Goal: Transaction & Acquisition: Book appointment/travel/reservation

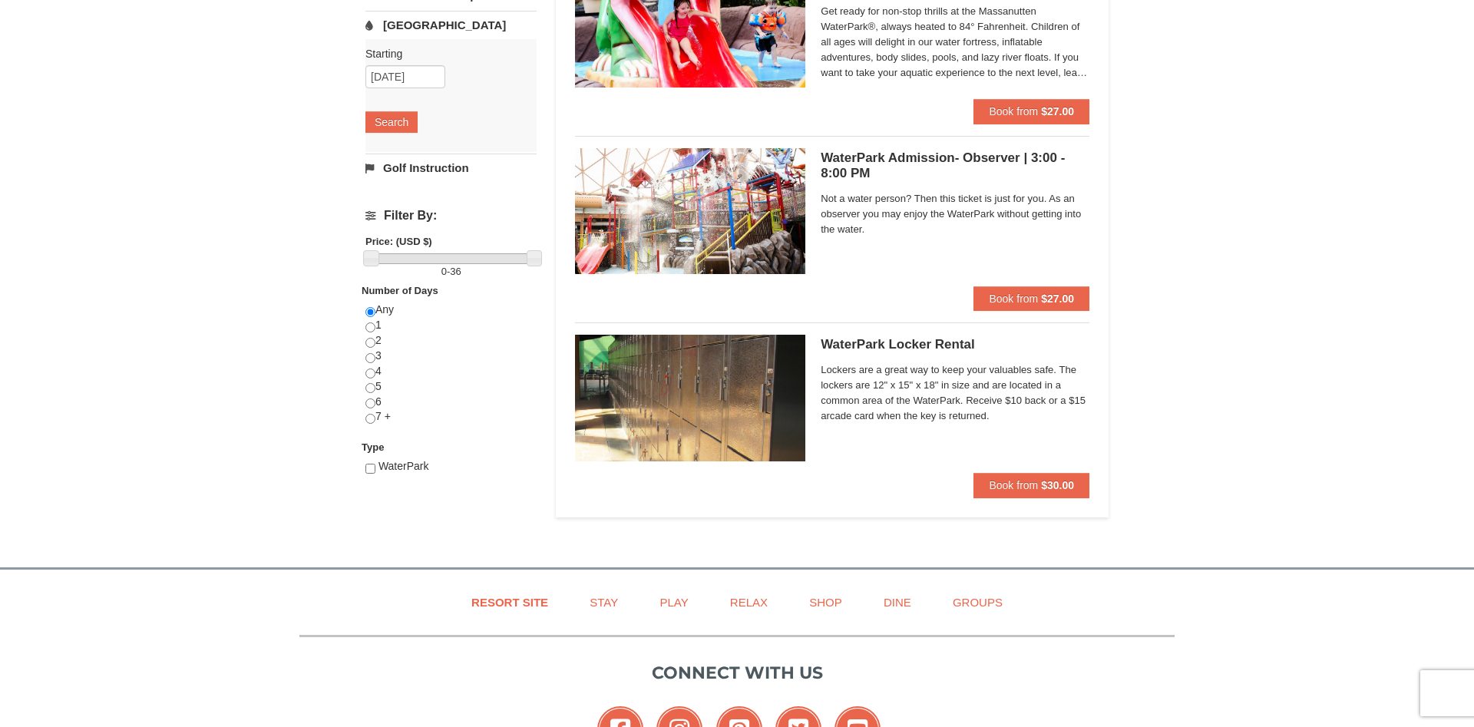
scroll to position [78, 0]
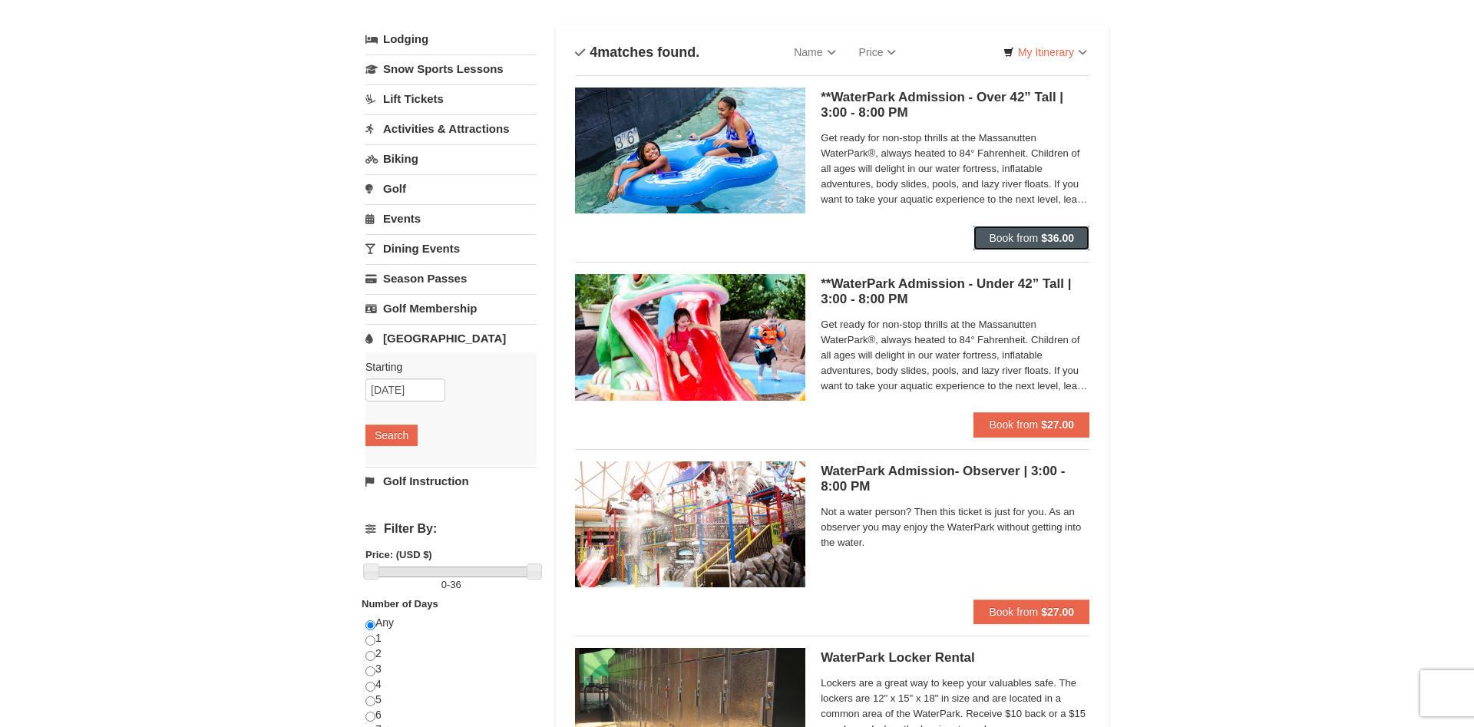
click at [1039, 236] on button "Book from $36.00" at bounding box center [1031, 238] width 116 height 25
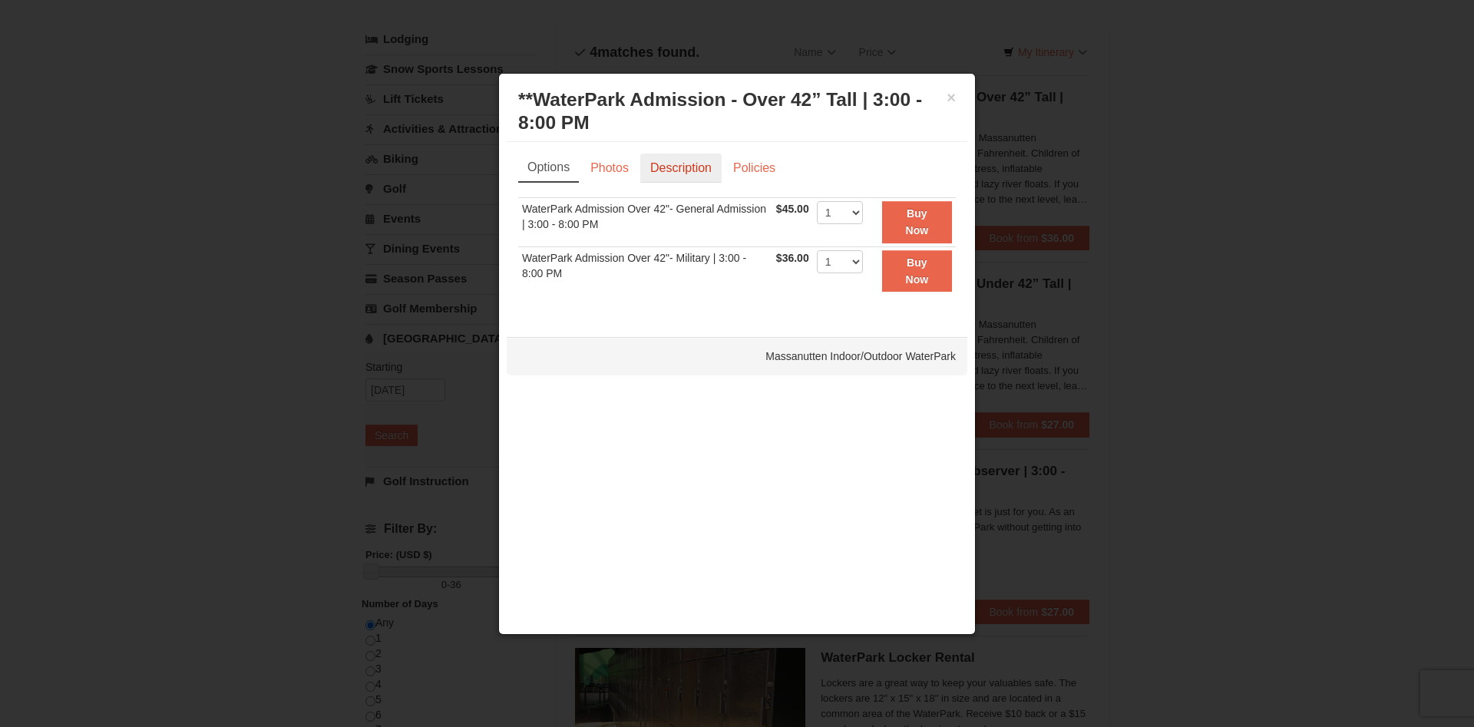
click at [661, 169] on link "Description" at bounding box center [680, 168] width 81 height 29
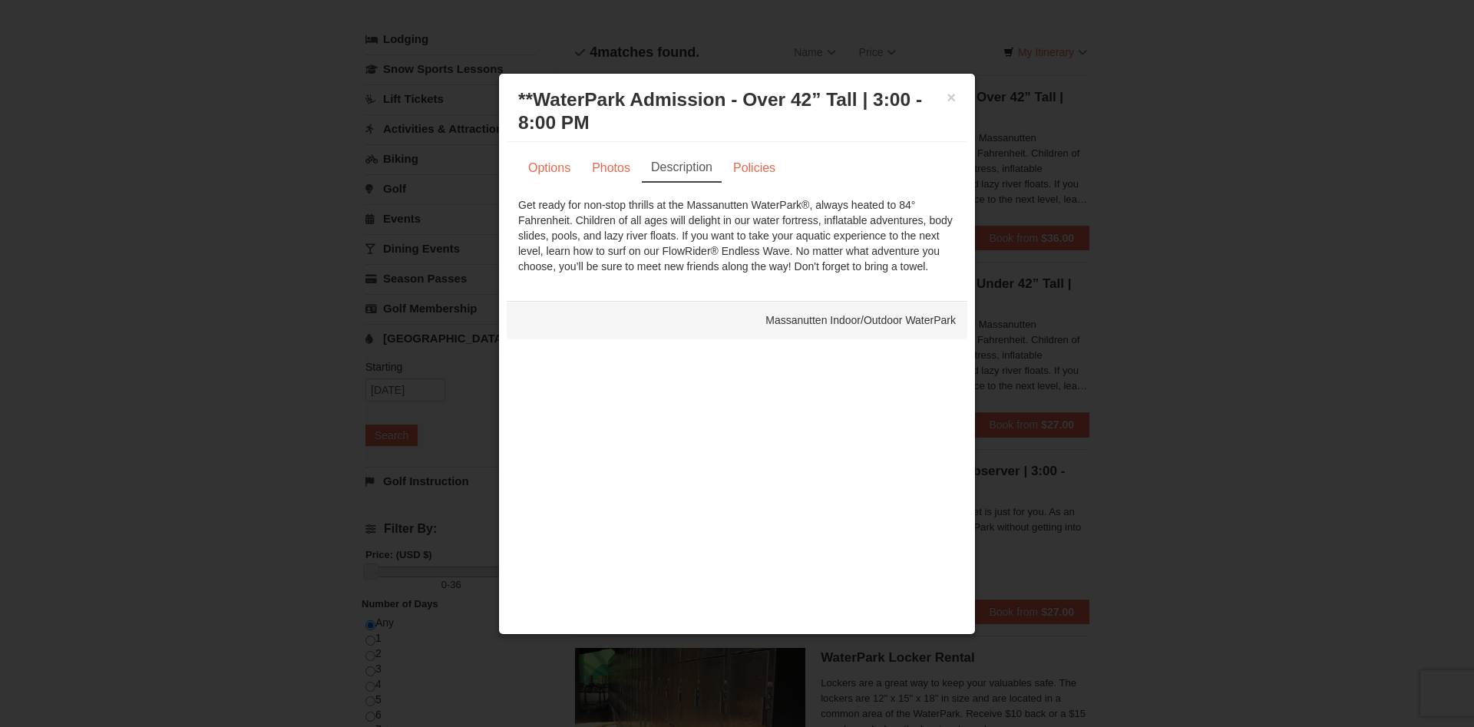
click at [946, 100] on h3 "**WaterPark Admission - Over 42” Tall | 3:00 - 8:00 PM Massanutten Indoor/Outdo…" at bounding box center [737, 111] width 438 height 46
click at [536, 84] on div "× **WaterPark Admission - Over 42” Tall | 3:00 - 8:00 PM Massanutten Indoor/Out…" at bounding box center [737, 111] width 461 height 61
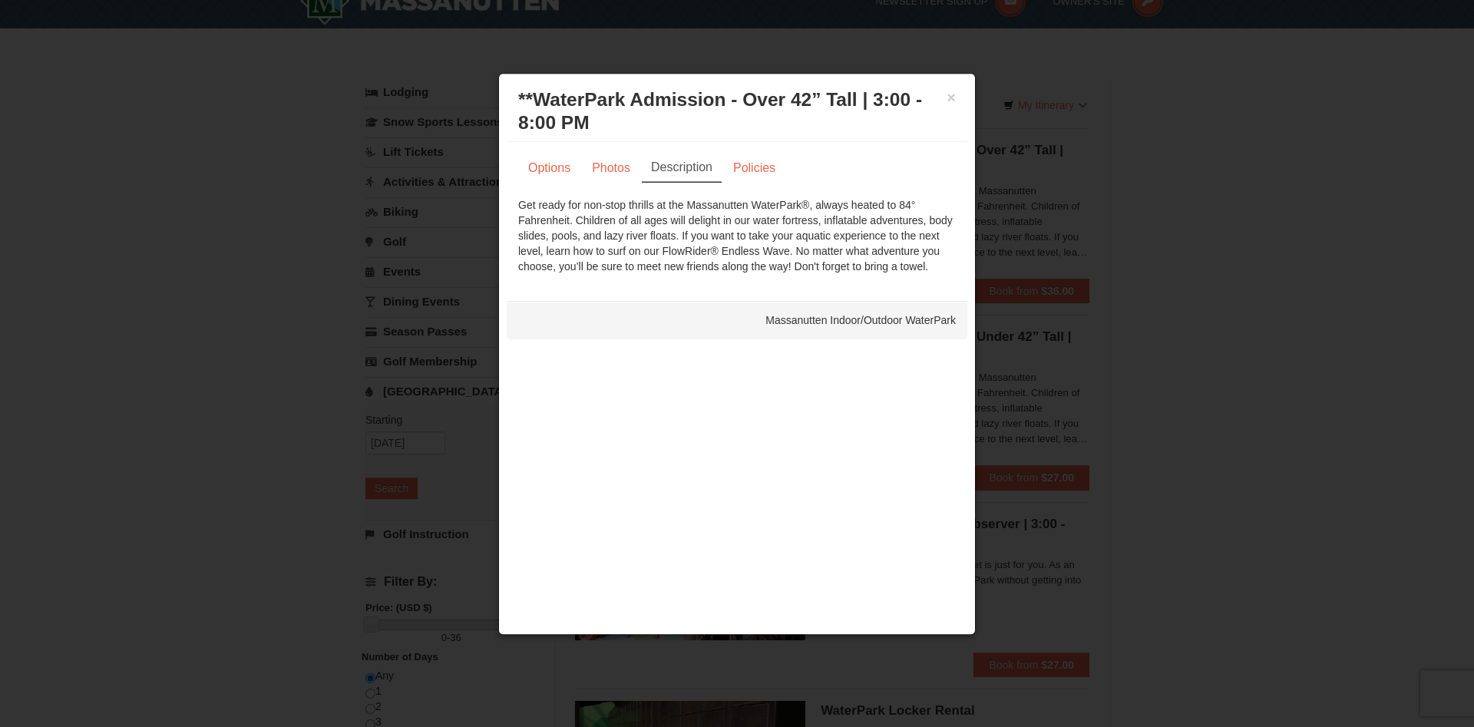
scroll to position [0, 0]
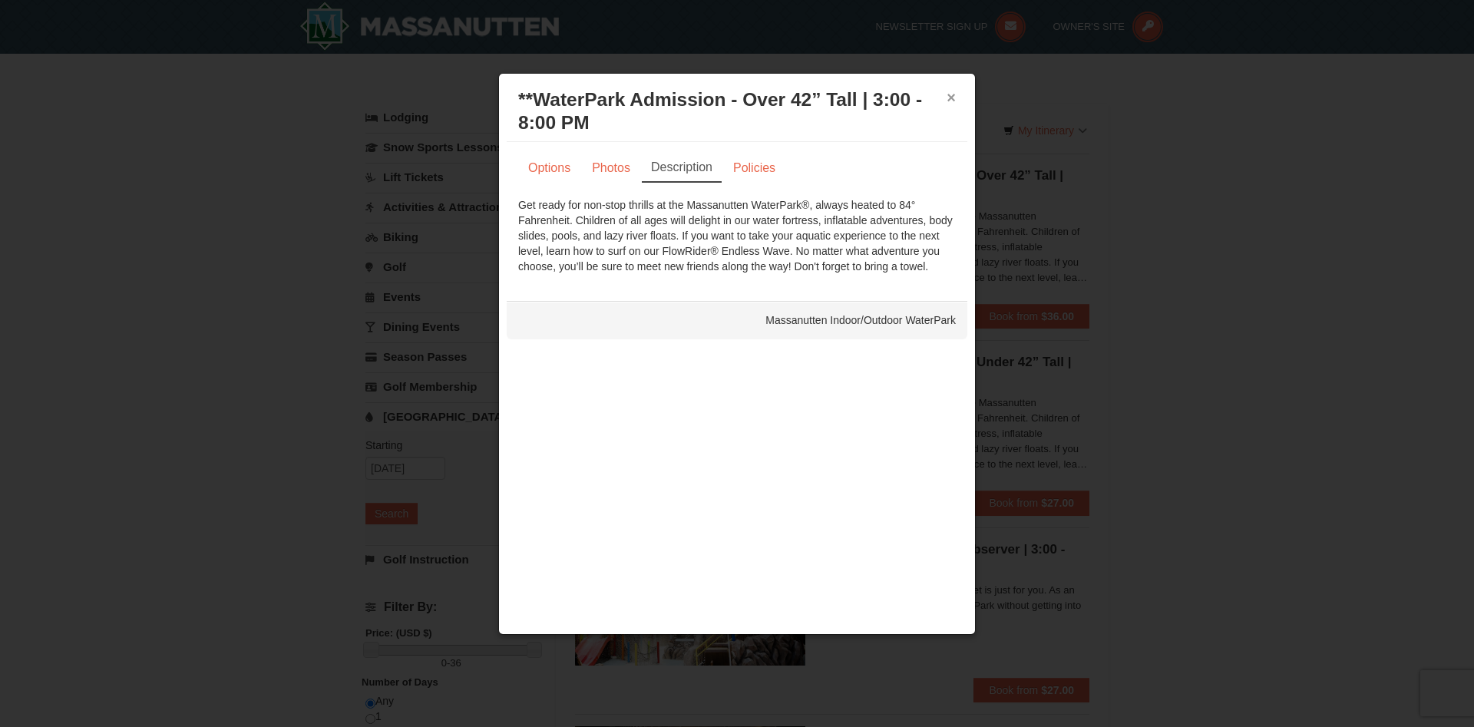
click at [948, 100] on button "×" at bounding box center [950, 97] width 9 height 15
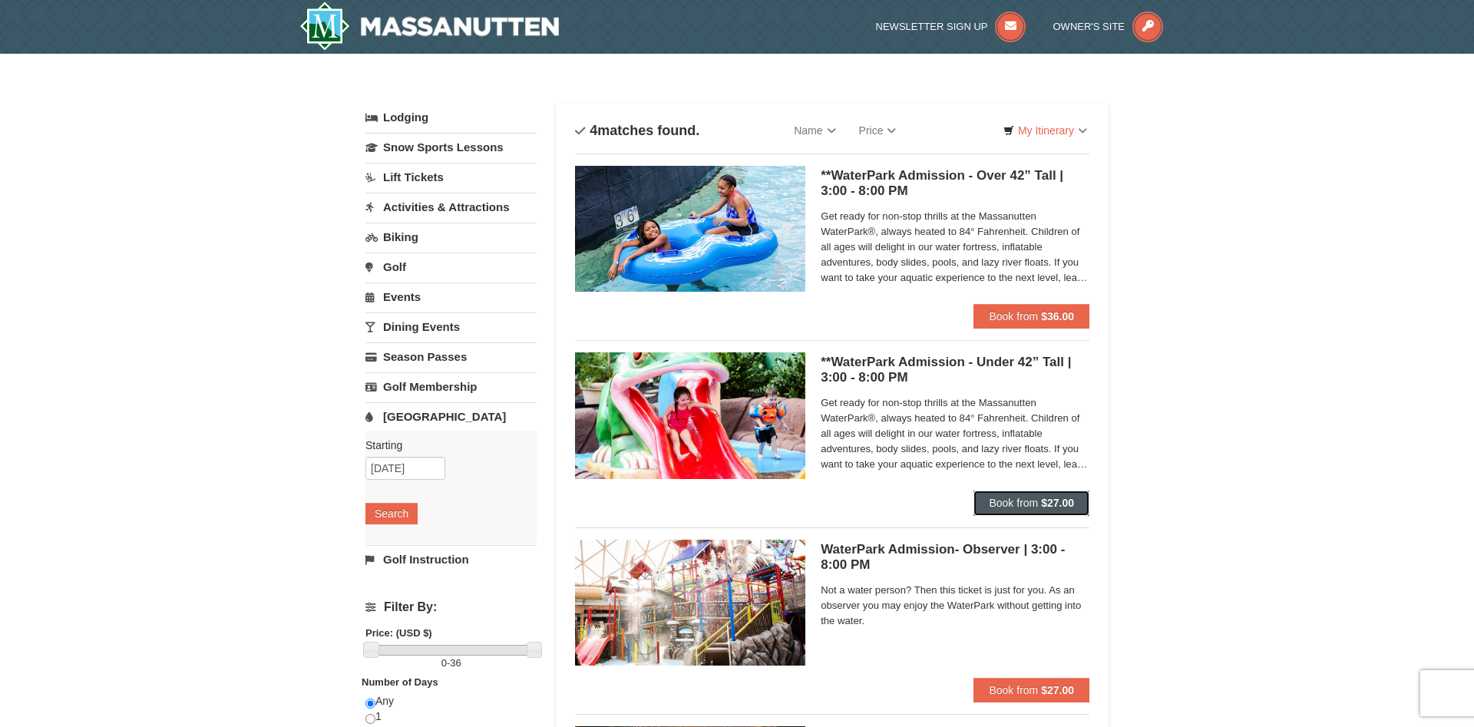
click at [1016, 499] on span "Book from" at bounding box center [1013, 503] width 49 height 12
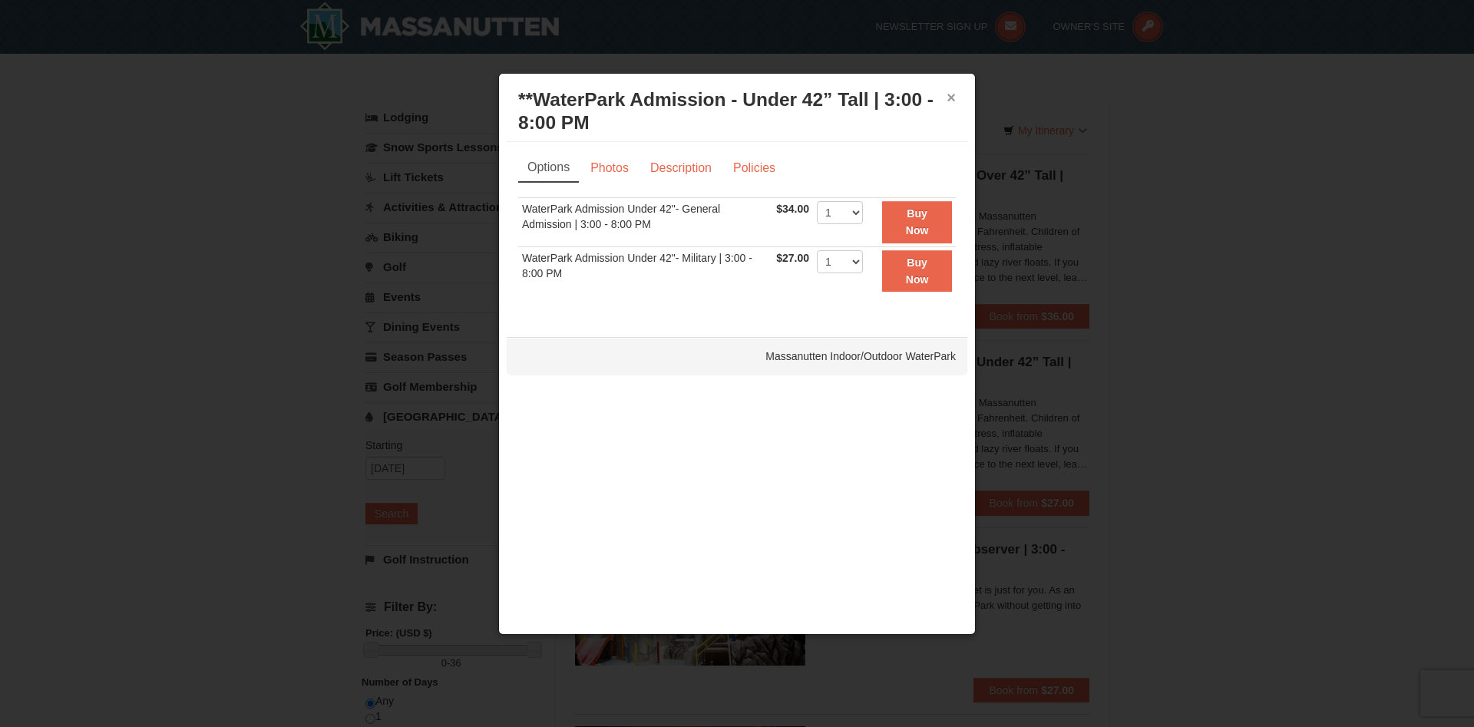
click at [949, 96] on button "×" at bounding box center [950, 97] width 9 height 15
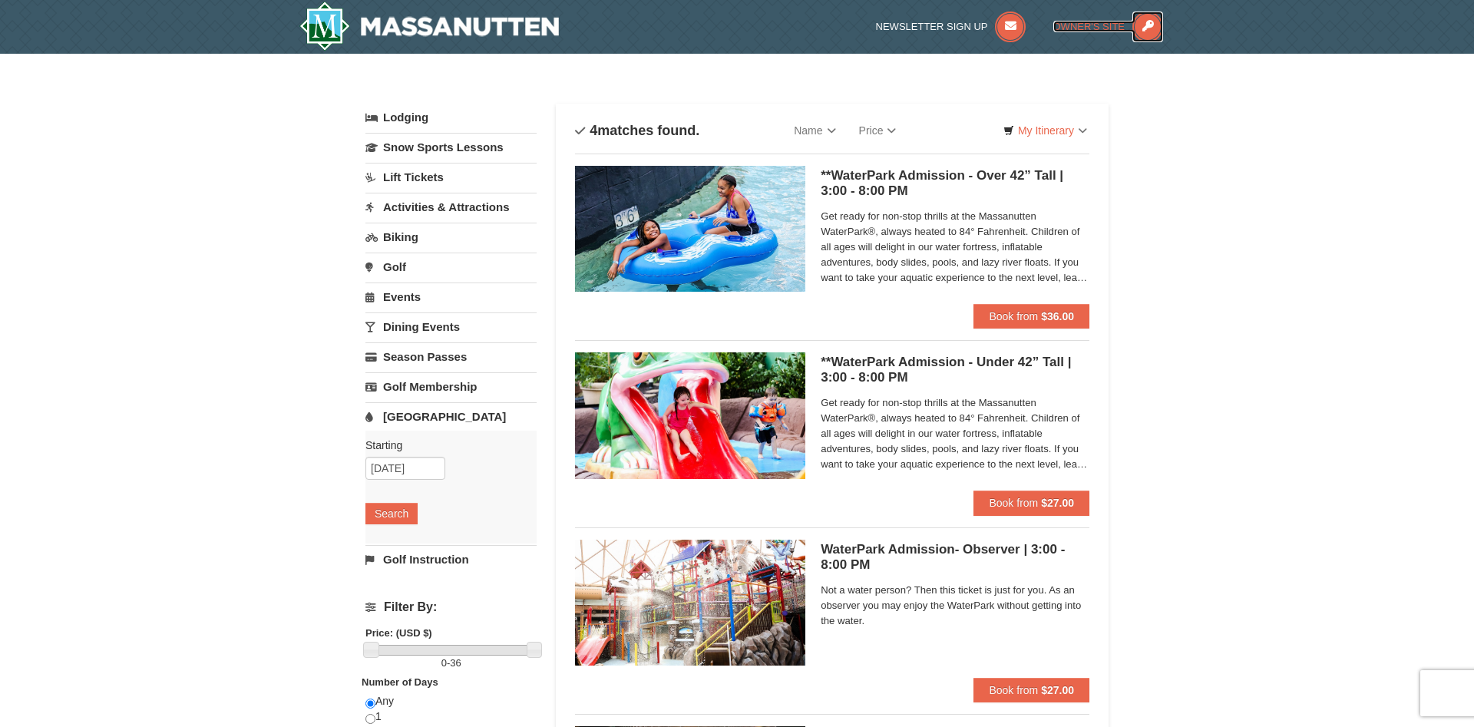
click at [1074, 25] on span "Owner's Site" at bounding box center [1089, 27] width 72 height 12
click at [1026, 312] on span "Book from" at bounding box center [1013, 316] width 49 height 12
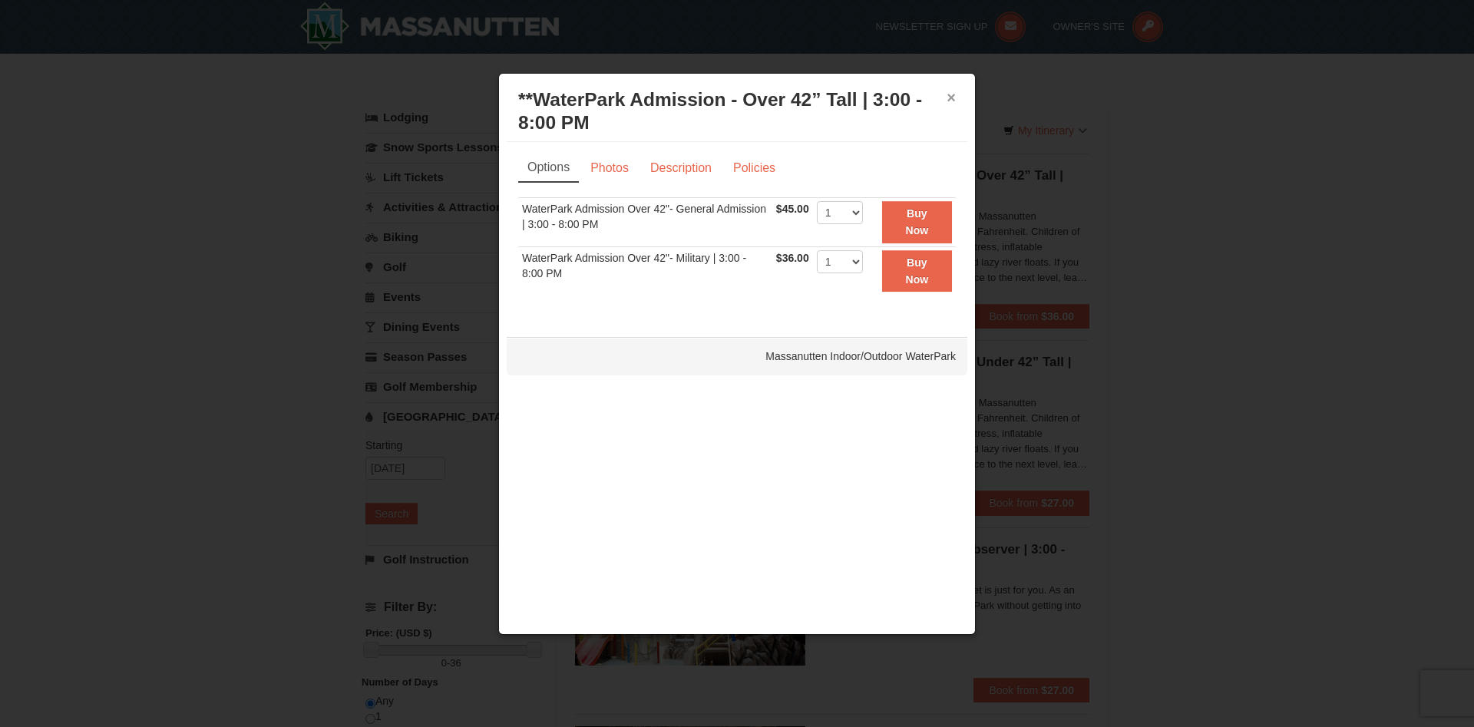
click at [950, 97] on button "×" at bounding box center [950, 97] width 9 height 15
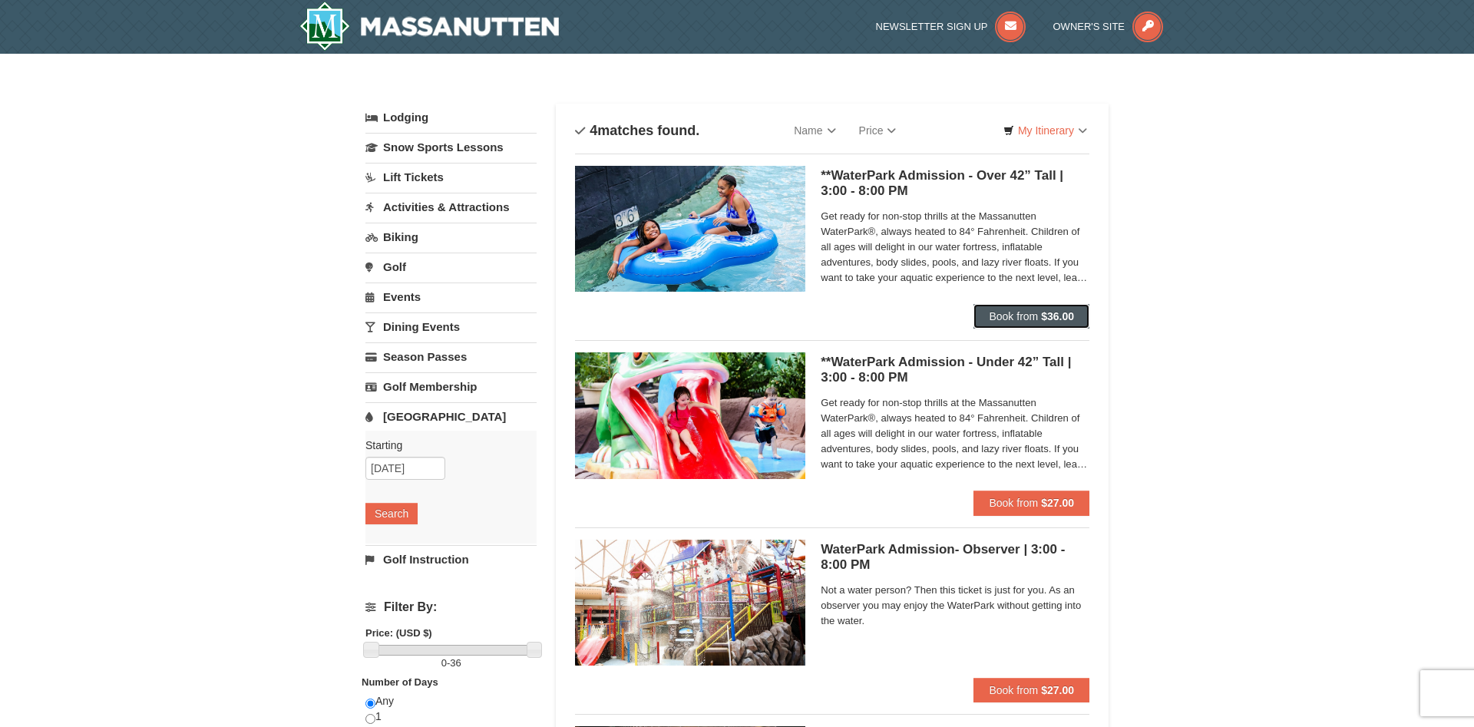
click at [990, 312] on span "Book from" at bounding box center [1013, 316] width 49 height 12
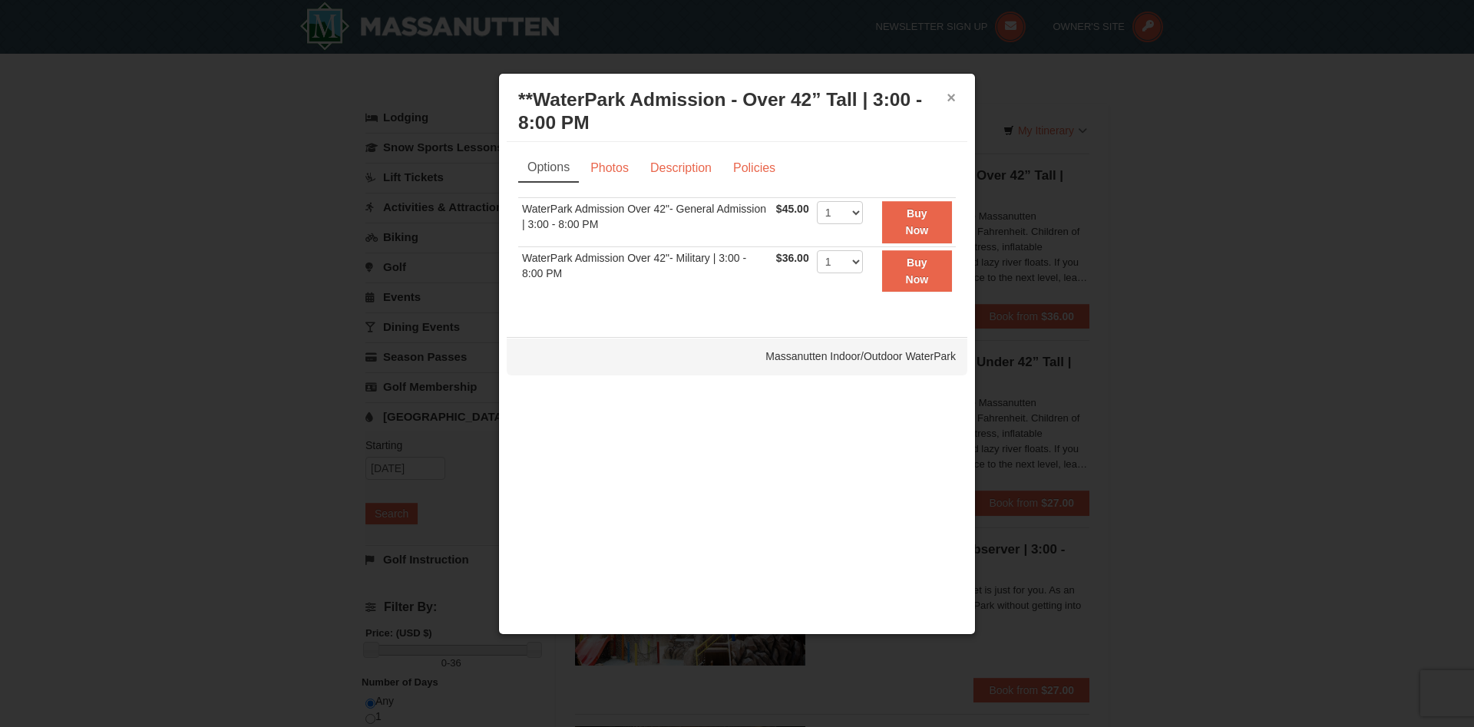
click at [950, 98] on button "×" at bounding box center [950, 97] width 9 height 15
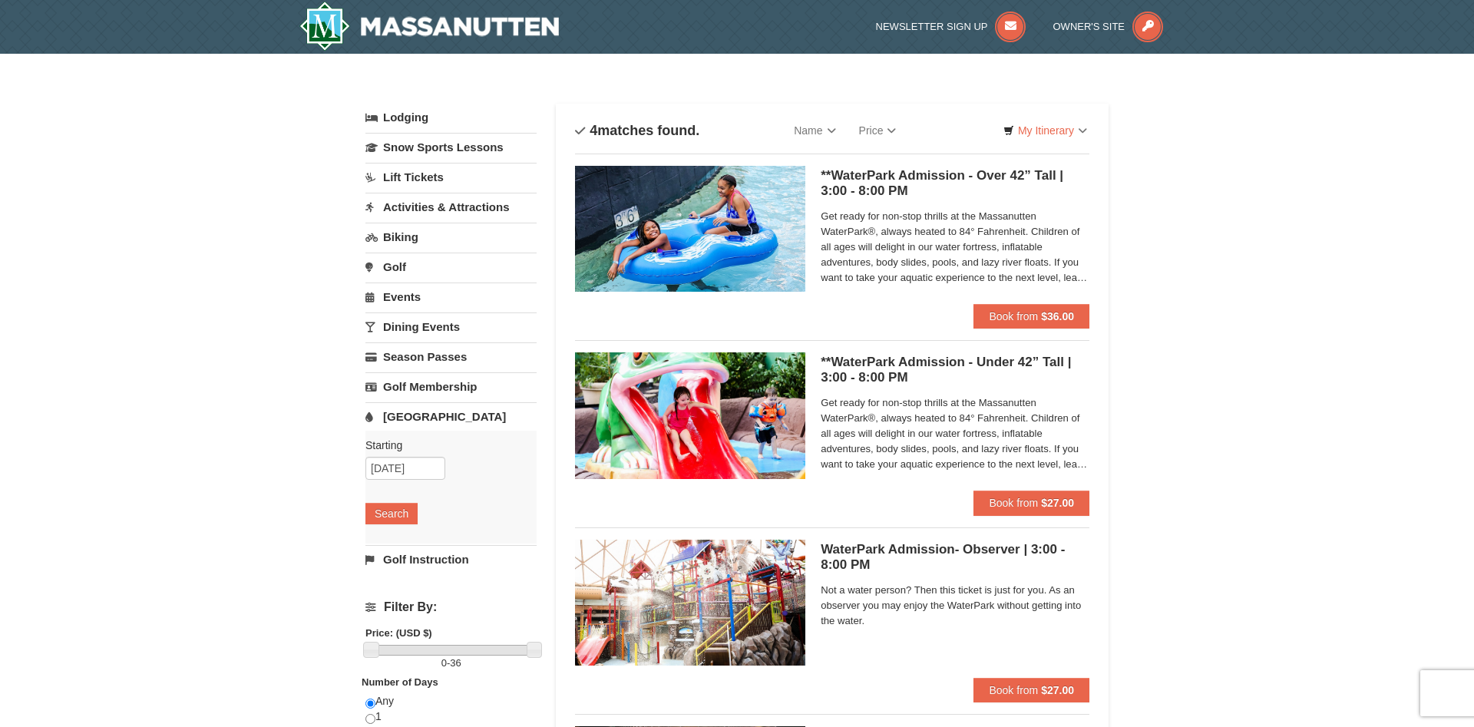
click at [425, 206] on link "Activities & Attractions" at bounding box center [450, 207] width 171 height 28
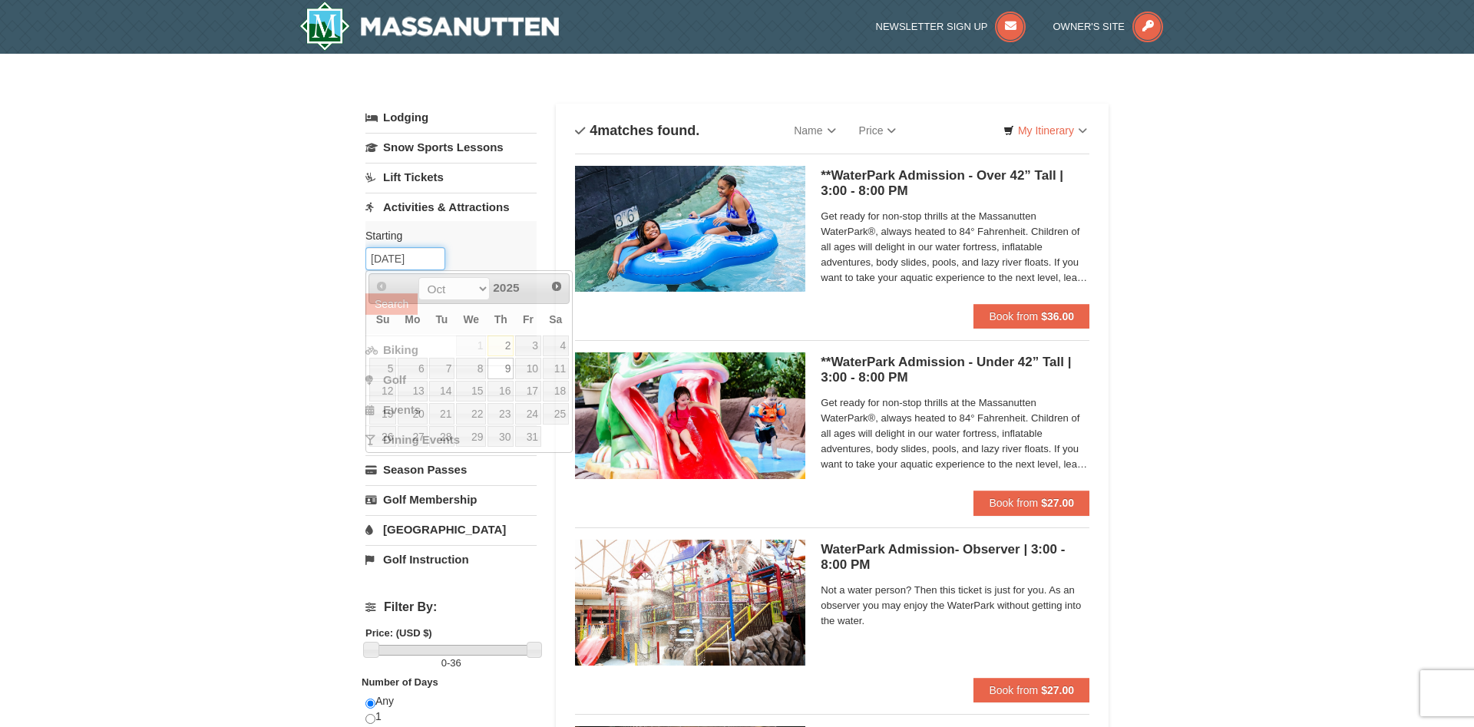
click at [428, 260] on input "10/09/2025" at bounding box center [405, 258] width 80 height 23
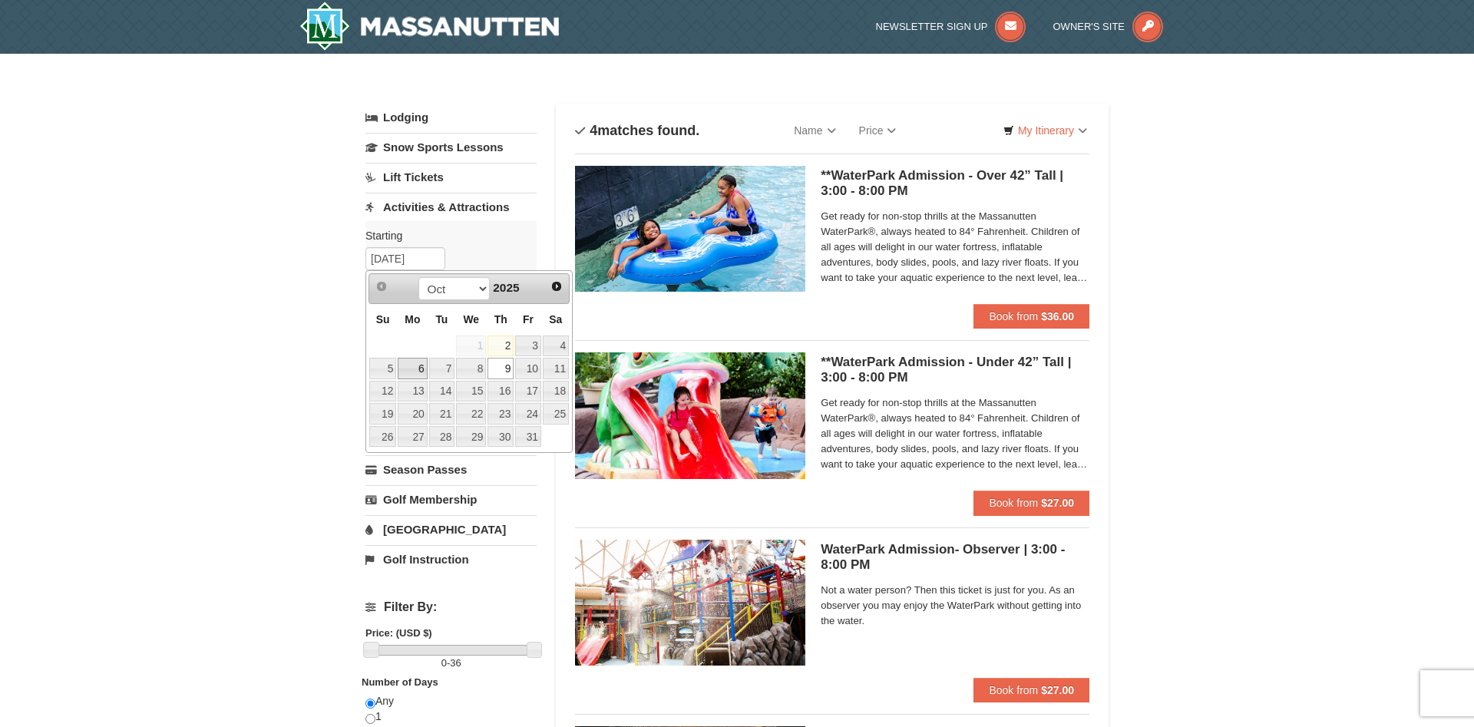
click at [415, 371] on link "6" at bounding box center [412, 368] width 29 height 21
type input "[DATE]"
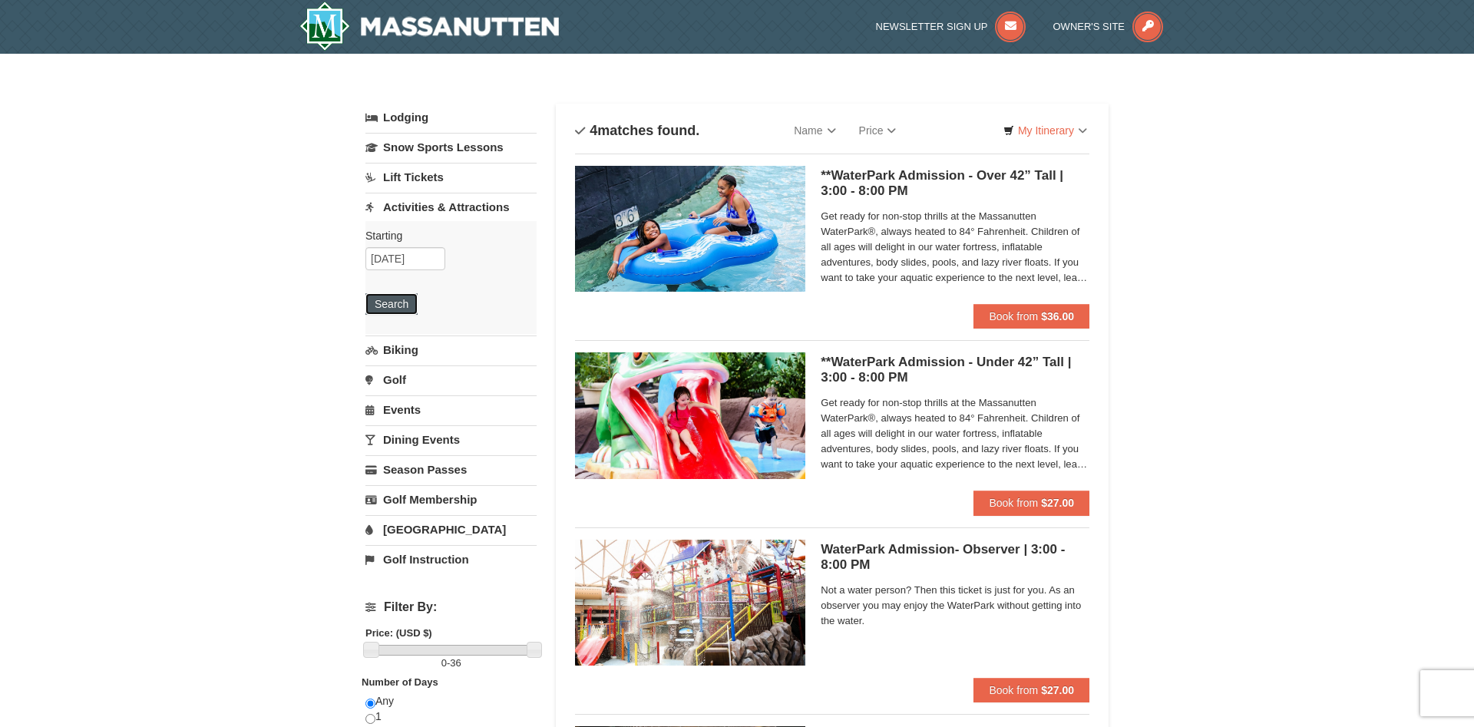
click at [397, 302] on button "Search" at bounding box center [391, 303] width 52 height 21
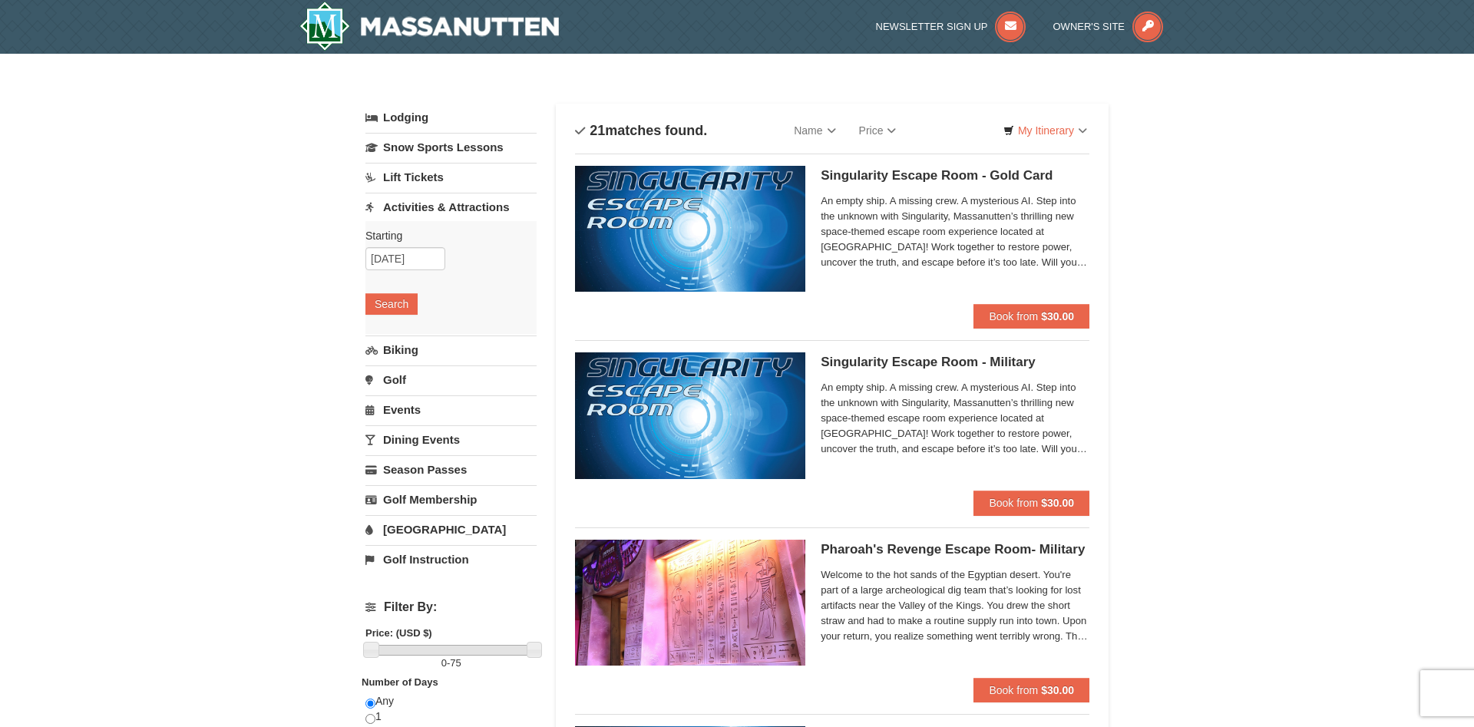
click at [394, 349] on link "Biking" at bounding box center [450, 349] width 171 height 28
click at [387, 332] on button "Search" at bounding box center [391, 333] width 52 height 21
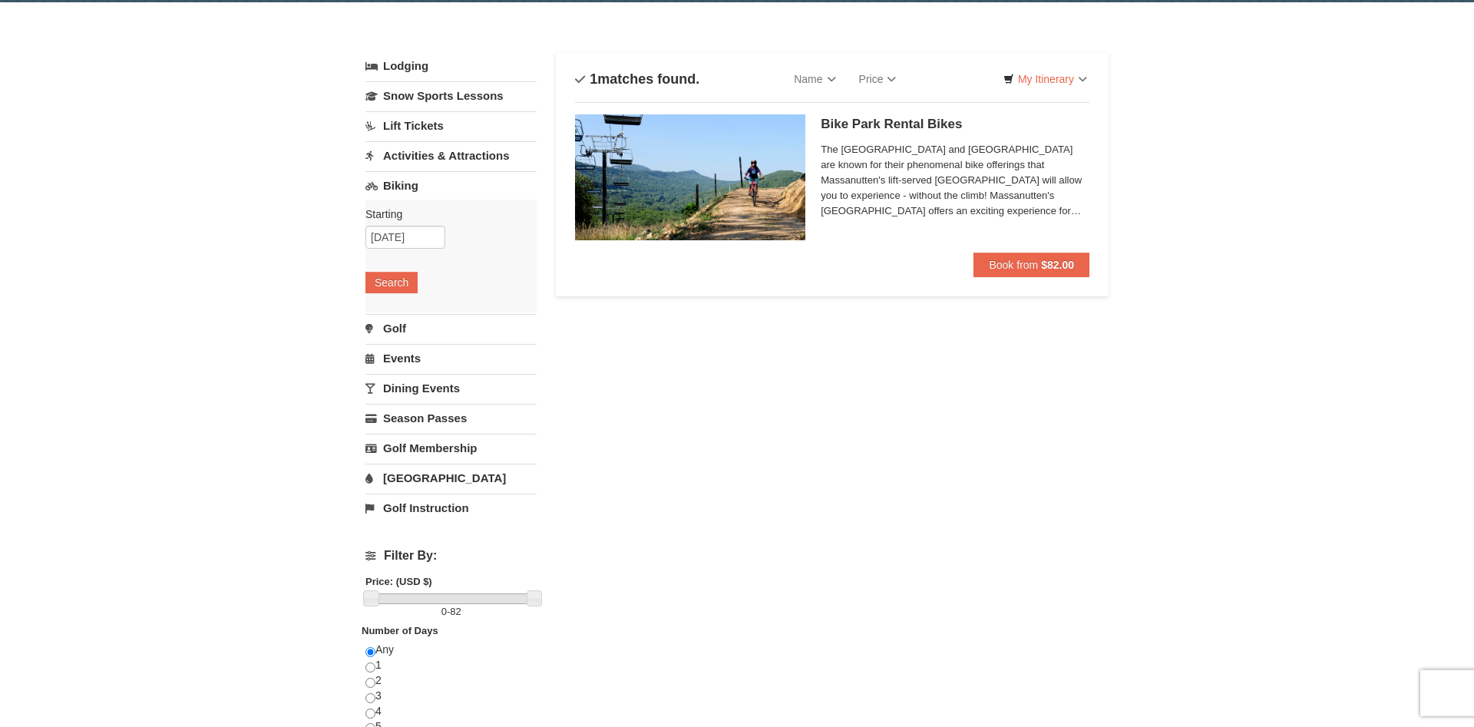
scroll to position [78, 0]
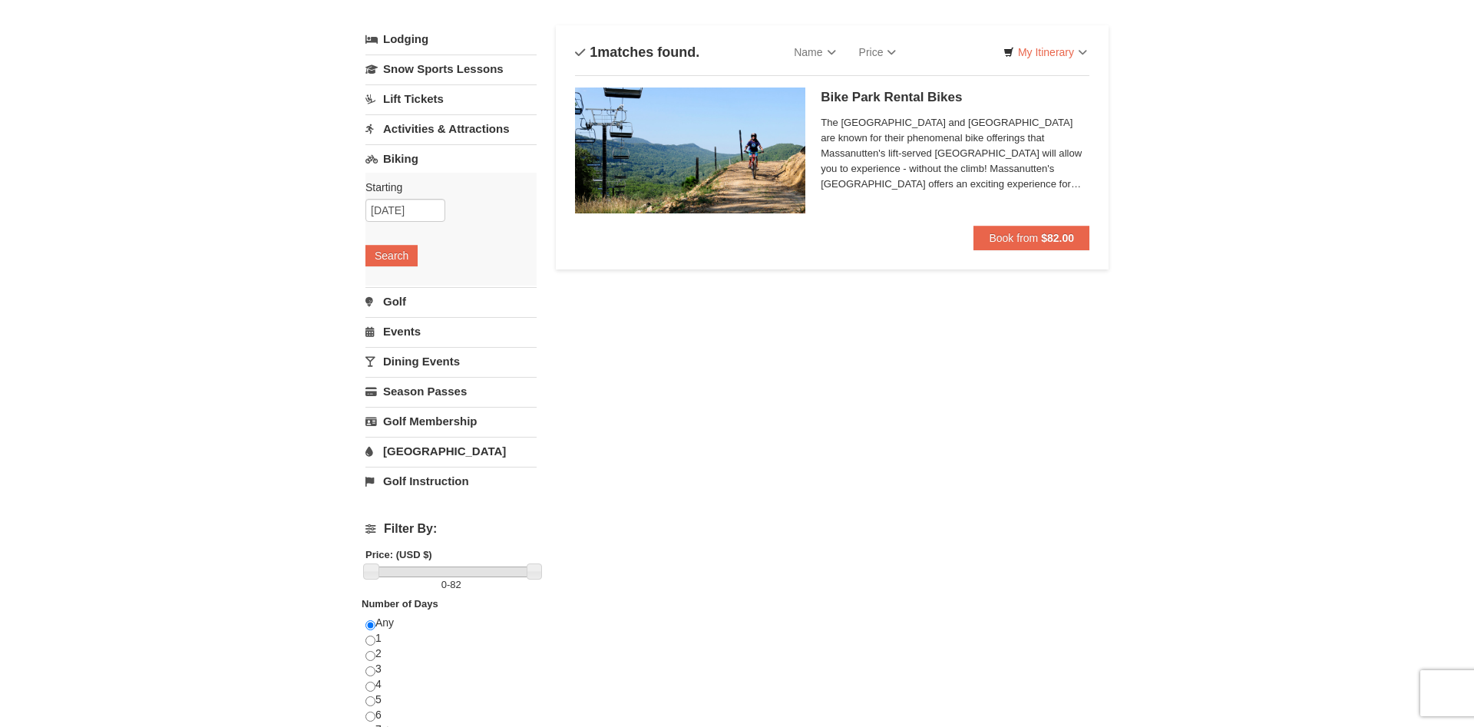
click at [402, 330] on link "Events" at bounding box center [450, 331] width 171 height 28
click at [391, 312] on button "Search" at bounding box center [391, 315] width 52 height 21
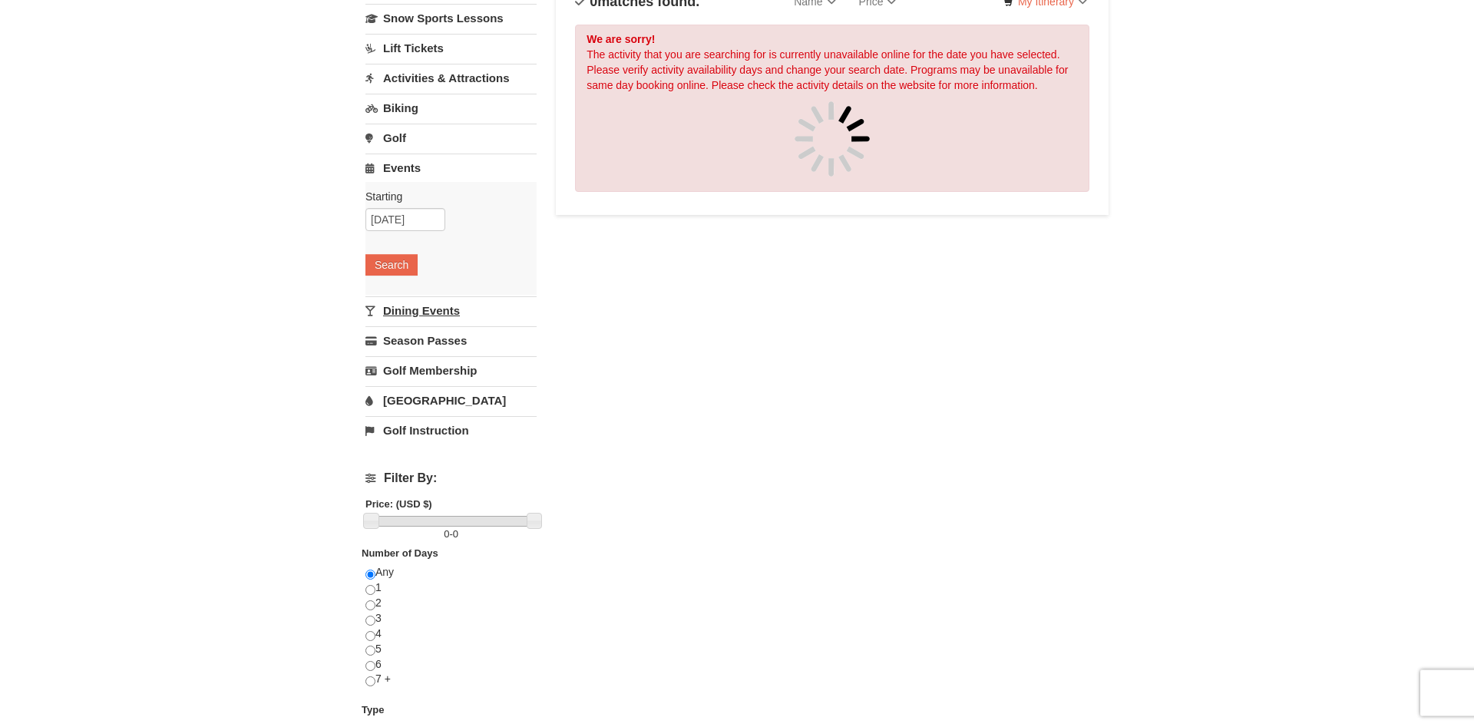
scroll to position [157, 0]
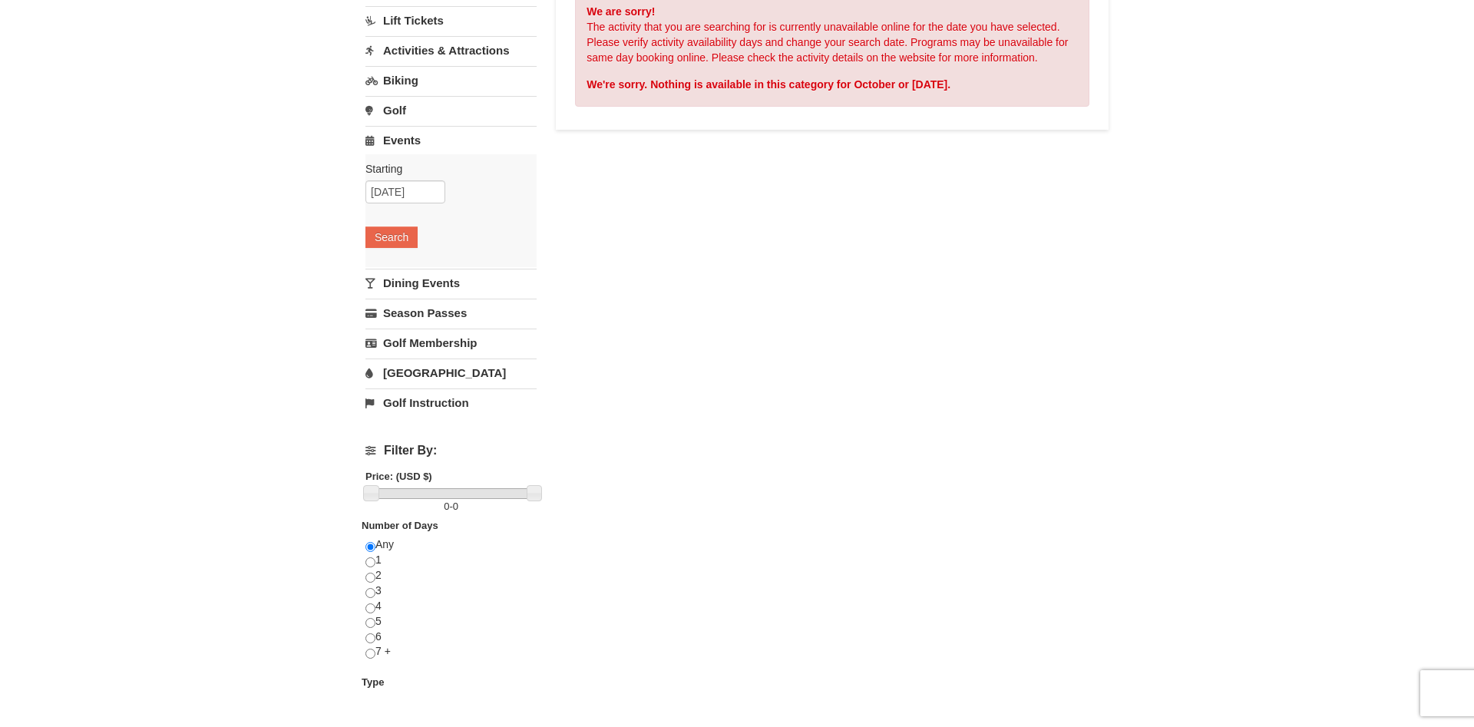
click at [419, 362] on link "[GEOGRAPHIC_DATA]" at bounding box center [450, 372] width 171 height 28
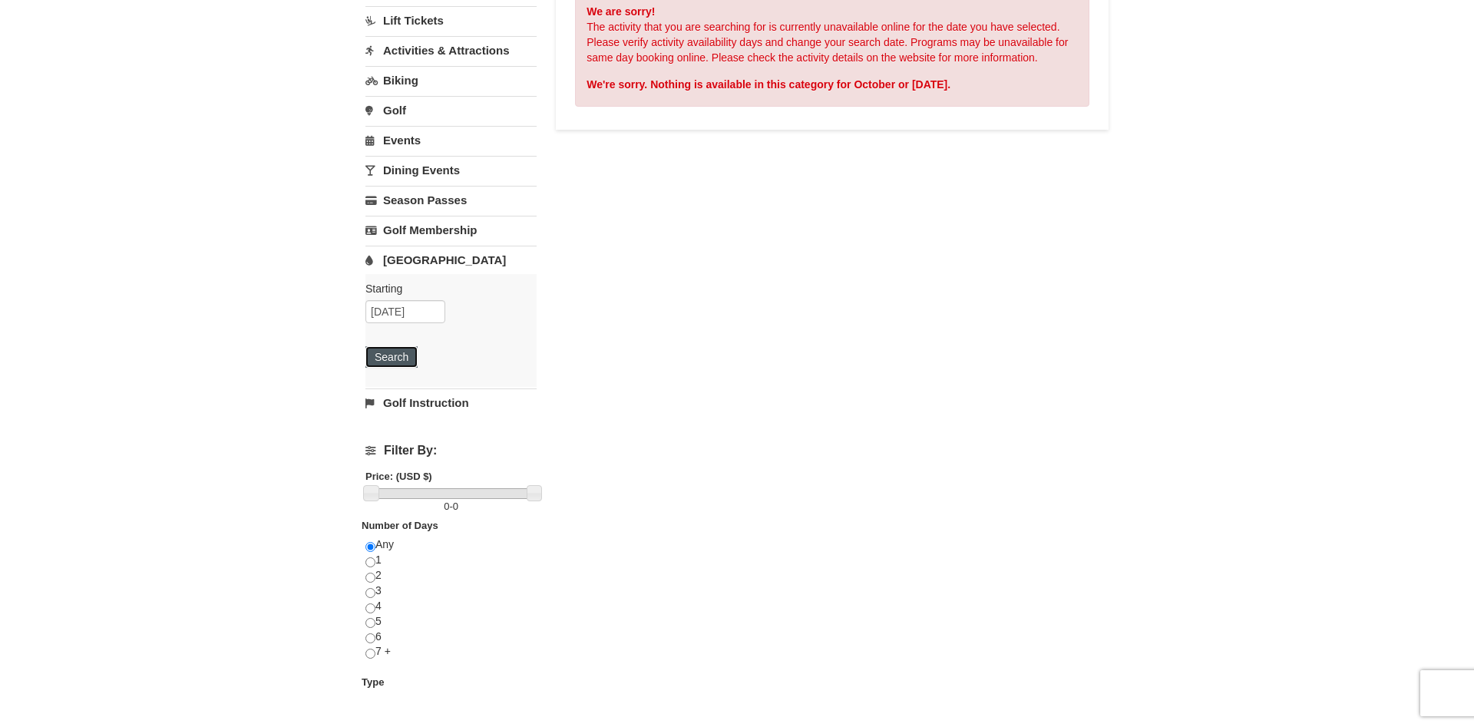
click at [387, 362] on button "Search" at bounding box center [391, 356] width 52 height 21
